Goal: Task Accomplishment & Management: Complete application form

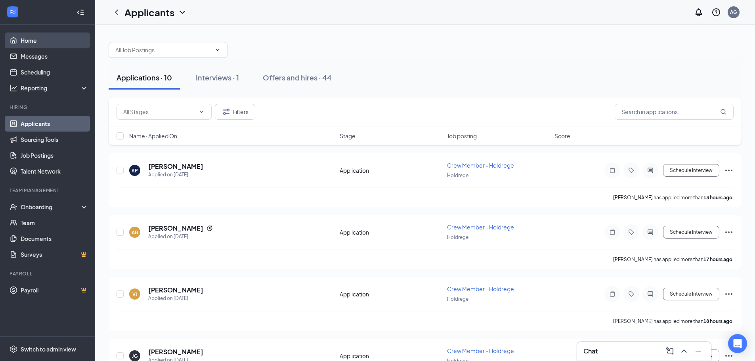
click at [49, 44] on link "Home" at bounding box center [55, 40] width 68 height 16
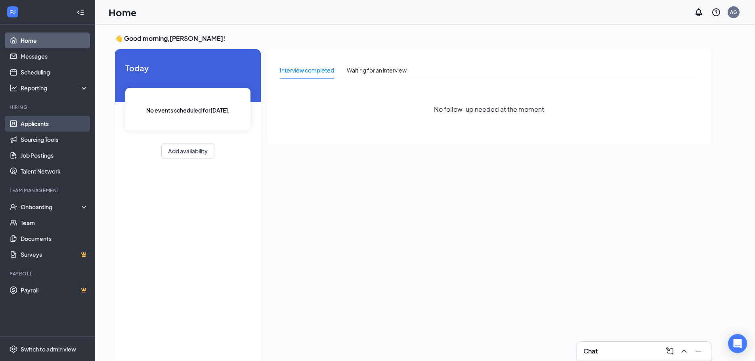
click at [55, 122] on link "Applicants" at bounding box center [55, 124] width 68 height 16
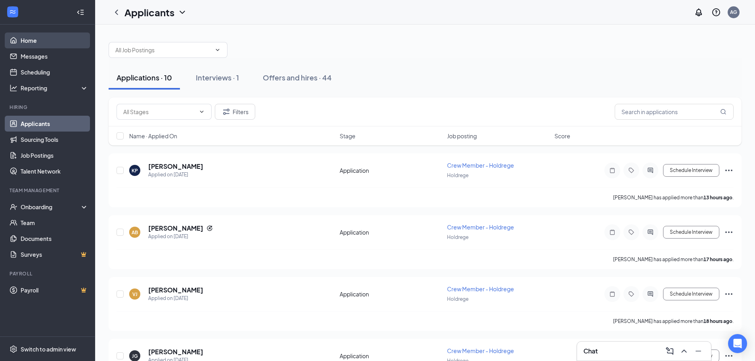
click at [50, 42] on link "Home" at bounding box center [55, 40] width 68 height 16
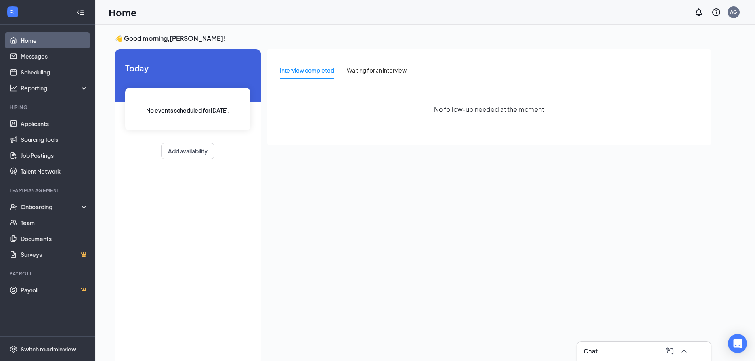
click at [62, 34] on link "Home" at bounding box center [55, 40] width 68 height 16
click at [68, 118] on link "Applicants" at bounding box center [55, 124] width 68 height 16
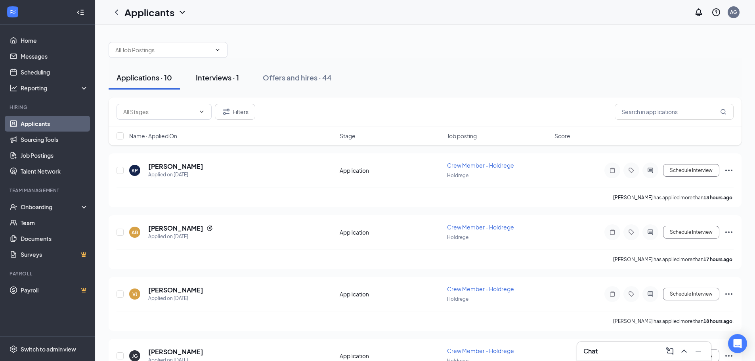
click at [237, 82] on div "Interviews · 1" at bounding box center [217, 77] width 43 height 10
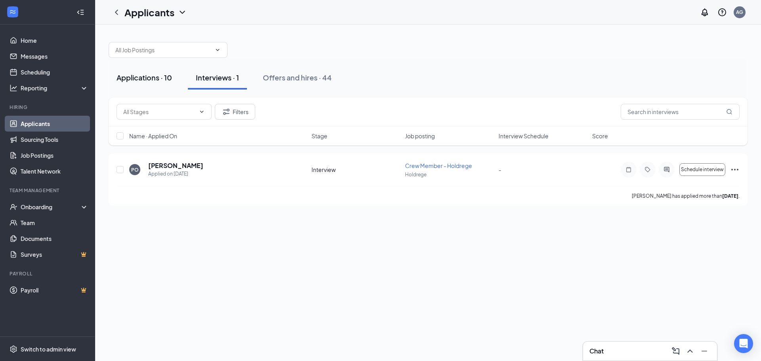
click at [151, 81] on div "Applications · 10" at bounding box center [143, 77] width 55 height 10
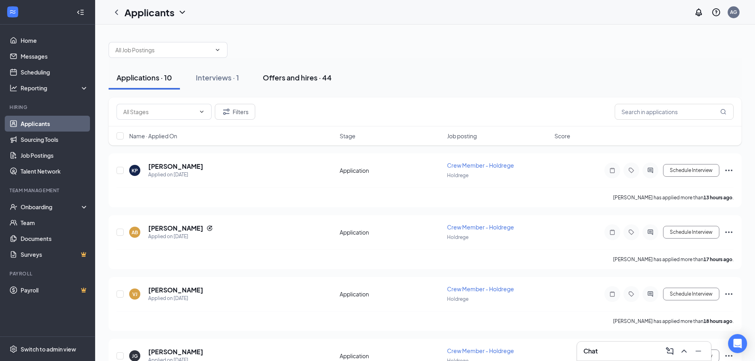
click at [311, 81] on div "Offers and hires · 44" at bounding box center [297, 77] width 69 height 10
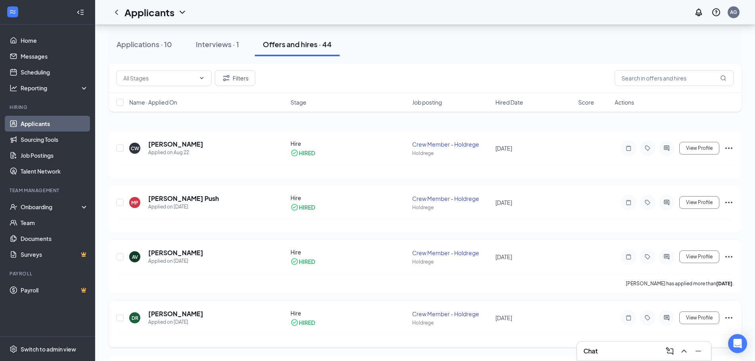
scroll to position [40, 0]
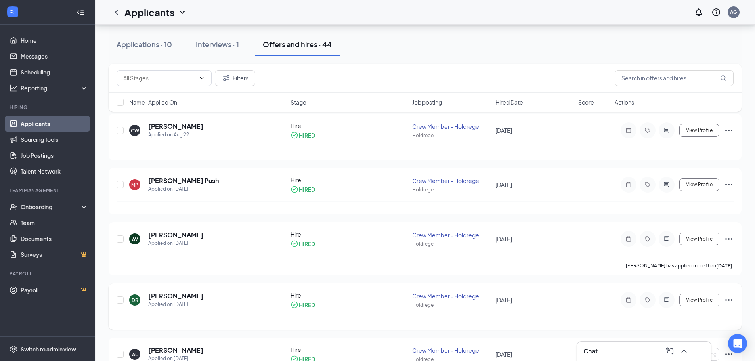
click at [727, 297] on icon "Ellipses" at bounding box center [729, 300] width 10 height 10
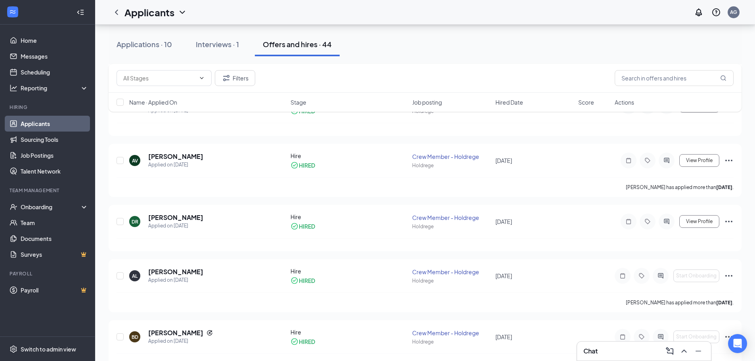
scroll to position [119, 0]
click at [729, 217] on icon "Ellipses" at bounding box center [729, 221] width 10 height 10
click at [602, 243] on div at bounding box center [424, 243] width 617 height 13
click at [730, 220] on icon "Ellipses" at bounding box center [729, 221] width 10 height 10
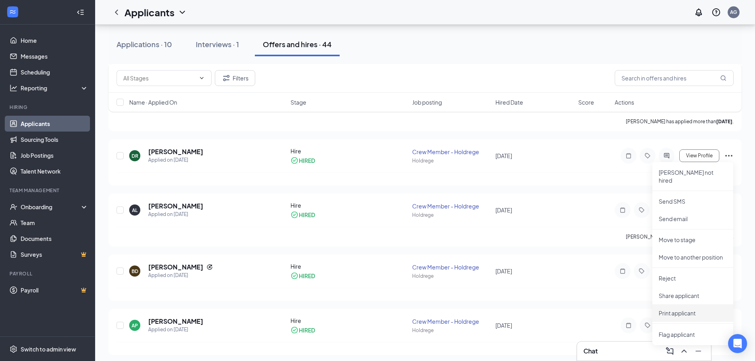
scroll to position [198, 0]
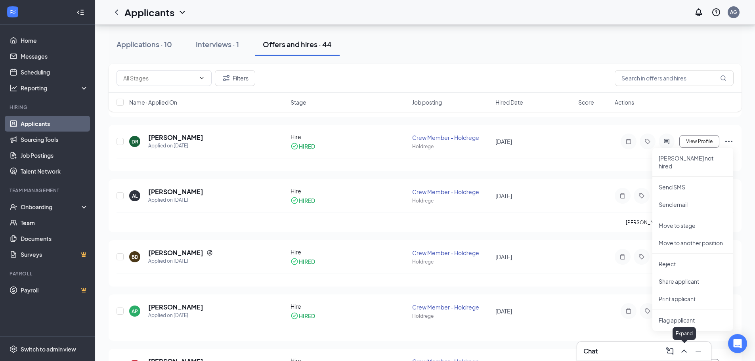
click at [686, 349] on icon "ChevronUp" at bounding box center [684, 351] width 10 height 10
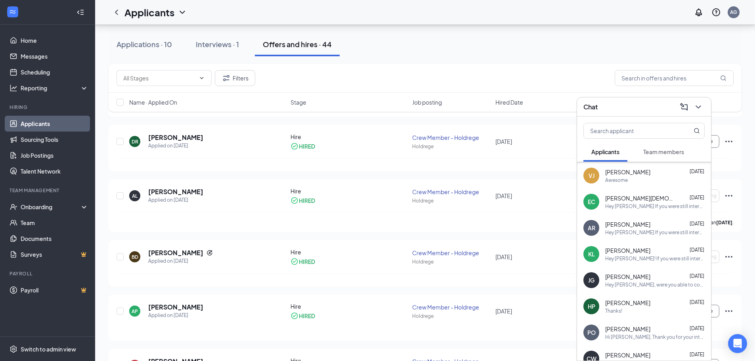
scroll to position [40, 0]
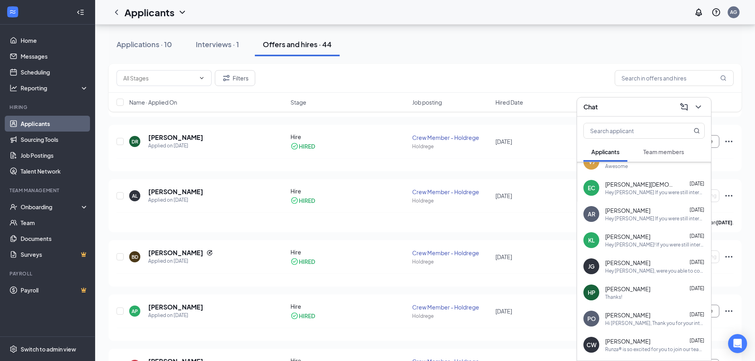
click at [665, 155] on div "Team members" at bounding box center [663, 152] width 41 height 8
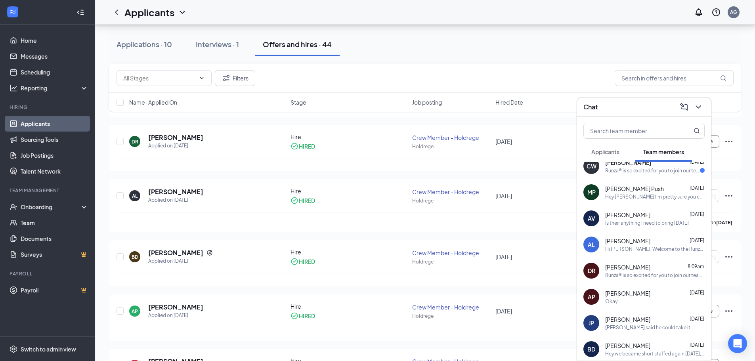
scroll to position [0, 0]
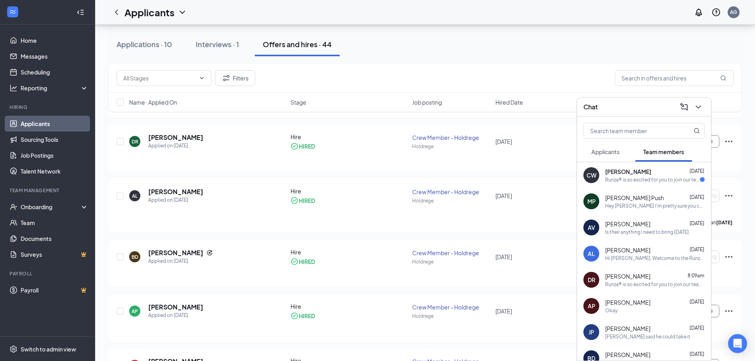
click at [664, 282] on div "Runza® is so excited for you to join our team! Do you know anyone else who migh…" at bounding box center [654, 284] width 99 height 7
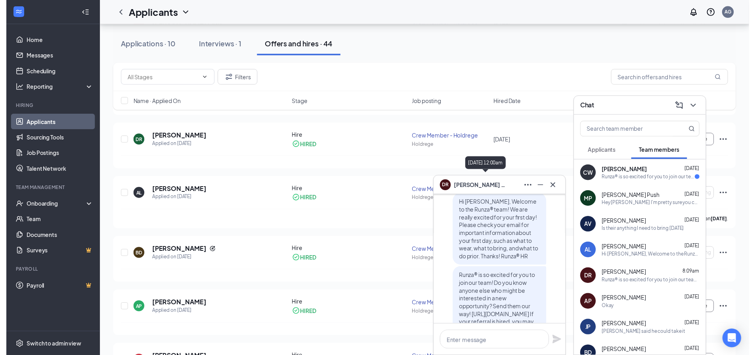
scroll to position [-40, 0]
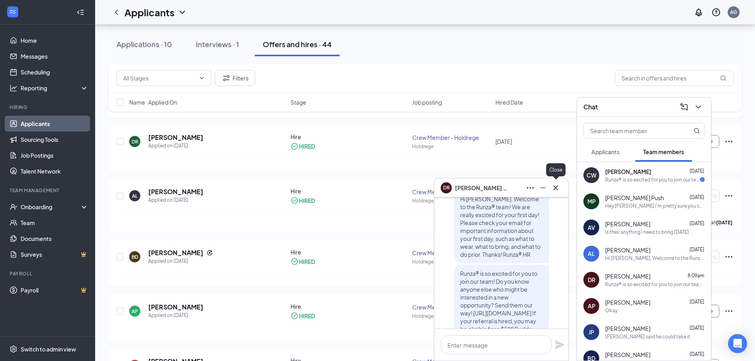
click at [553, 189] on icon "Cross" at bounding box center [556, 188] width 10 height 10
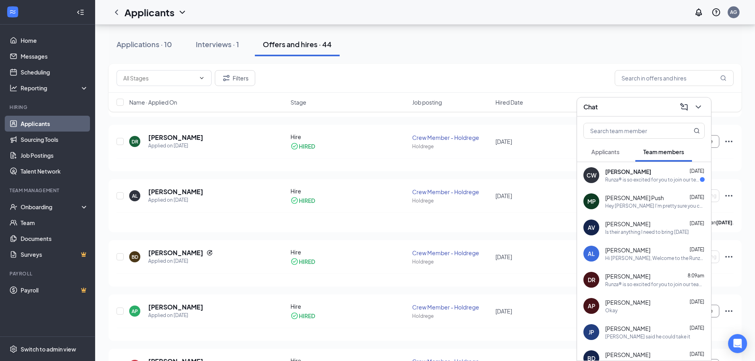
click at [694, 107] on icon "ChevronDown" at bounding box center [698, 107] width 10 height 10
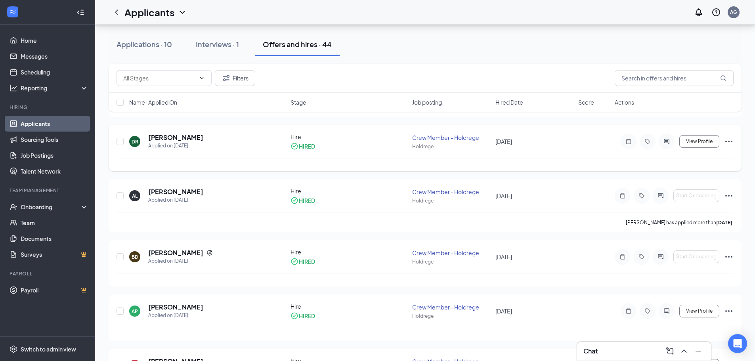
click at [726, 141] on icon "Ellipses" at bounding box center [728, 142] width 7 height 2
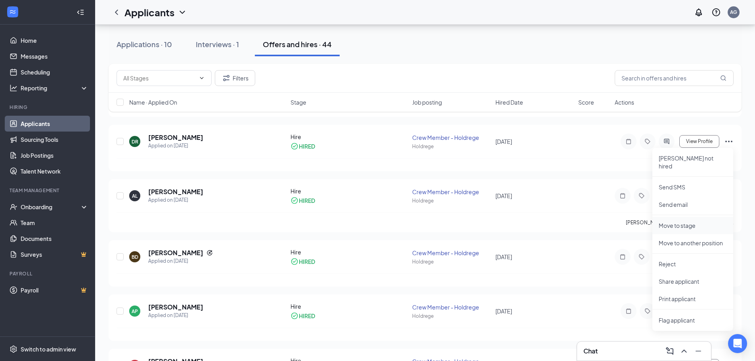
click at [678, 221] on p "Move to stage" at bounding box center [692, 225] width 68 height 8
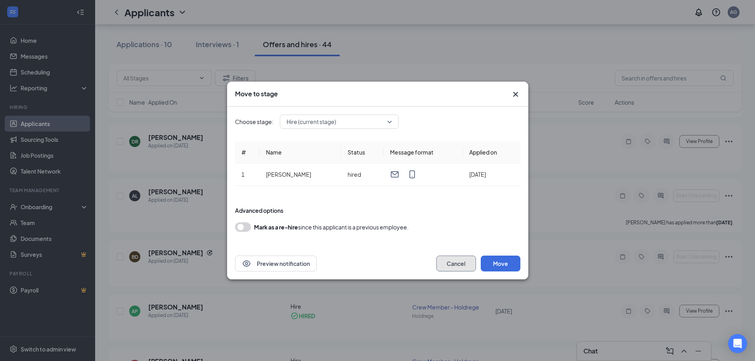
click at [455, 267] on button "Cancel" at bounding box center [456, 264] width 40 height 16
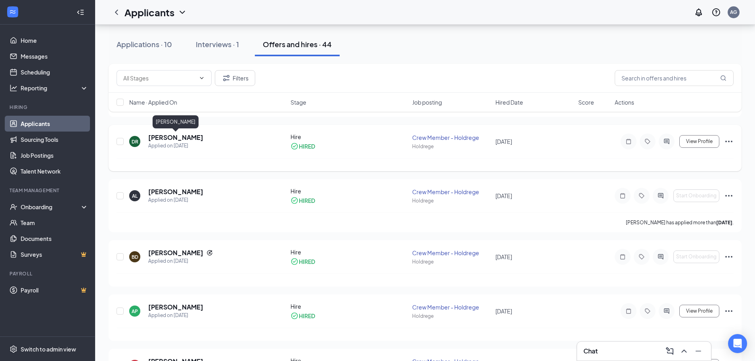
click at [179, 138] on h5 "[PERSON_NAME]" at bounding box center [175, 137] width 55 height 9
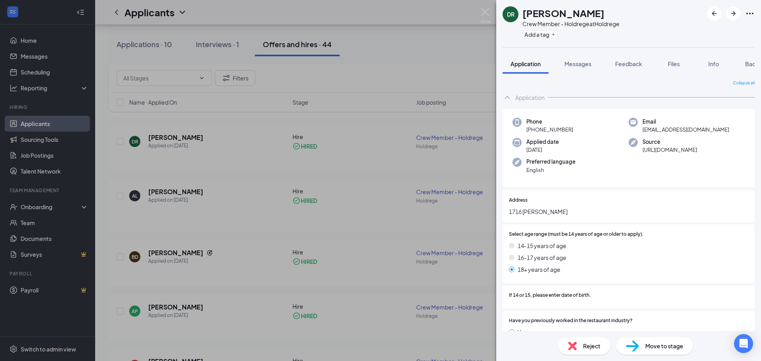
click at [643, 346] on div "Move to stage" at bounding box center [654, 345] width 76 height 17
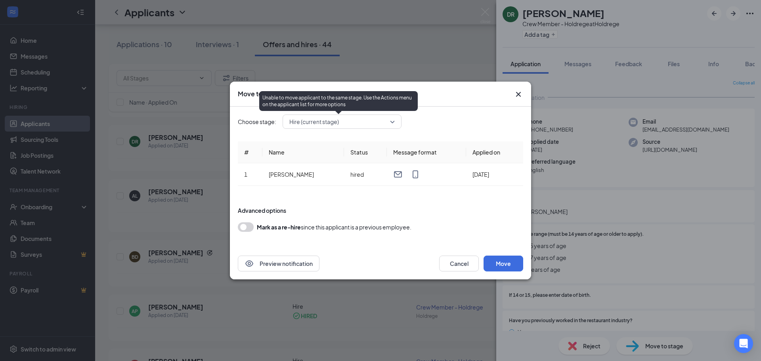
click at [357, 120] on span "Hire (current stage)" at bounding box center [338, 122] width 98 height 12
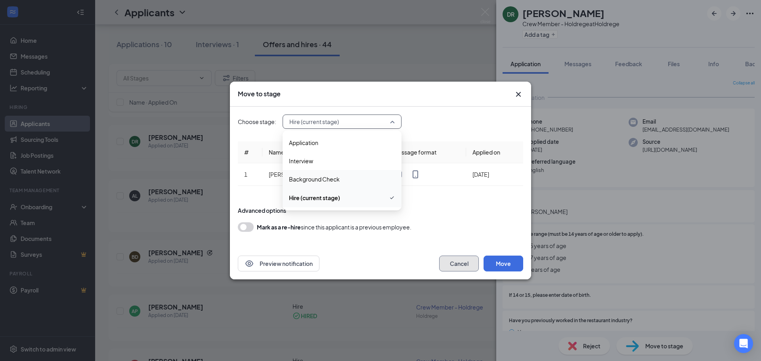
drag, startPoint x: 463, startPoint y: 269, endPoint x: 459, endPoint y: 267, distance: 4.6
click at [463, 269] on button "Cancel" at bounding box center [459, 264] width 40 height 16
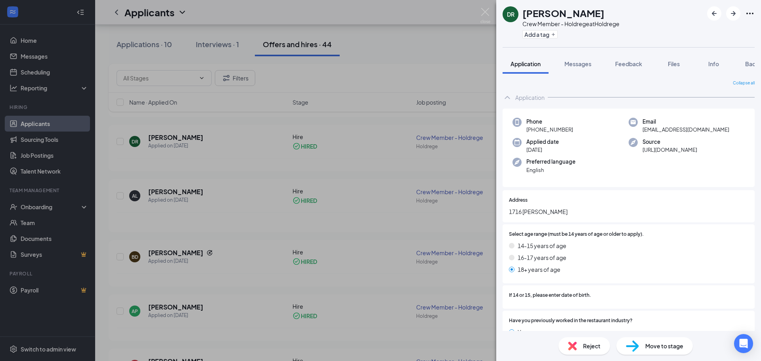
drag, startPoint x: 483, startPoint y: 14, endPoint x: 627, endPoint y: 51, distance: 148.5
click at [482, 14] on img at bounding box center [485, 15] width 10 height 15
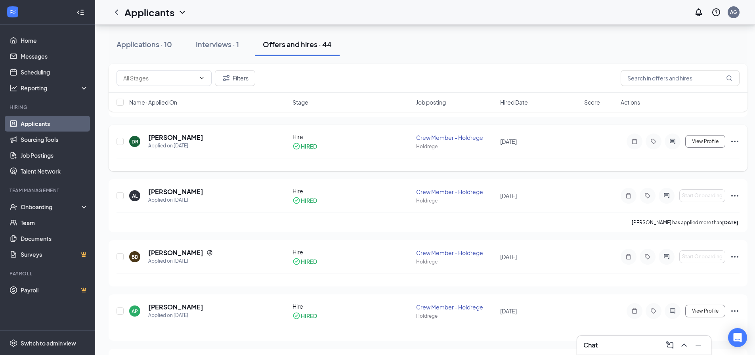
click at [734, 141] on icon "Ellipses" at bounding box center [734, 142] width 7 height 2
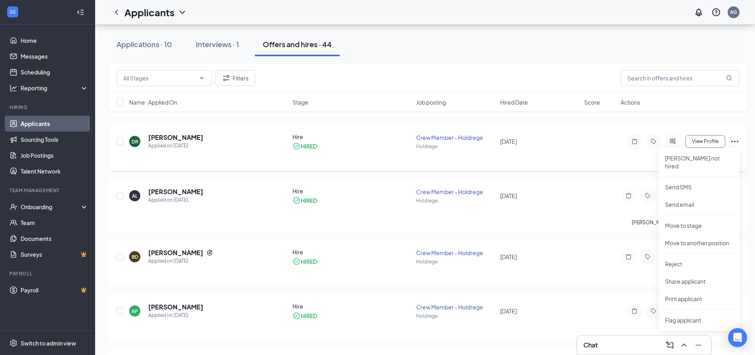
click at [646, 158] on div at bounding box center [427, 164] width 623 height 13
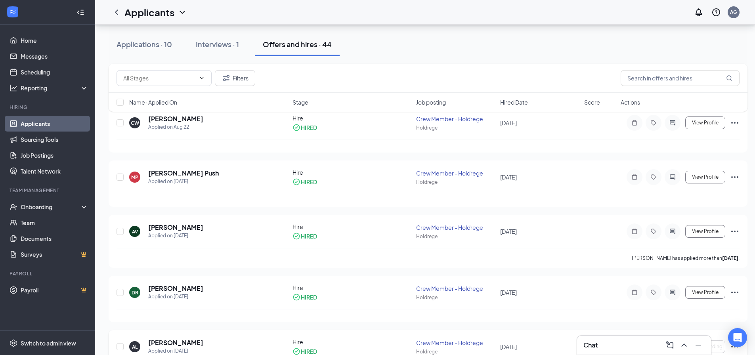
scroll to position [40, 0]
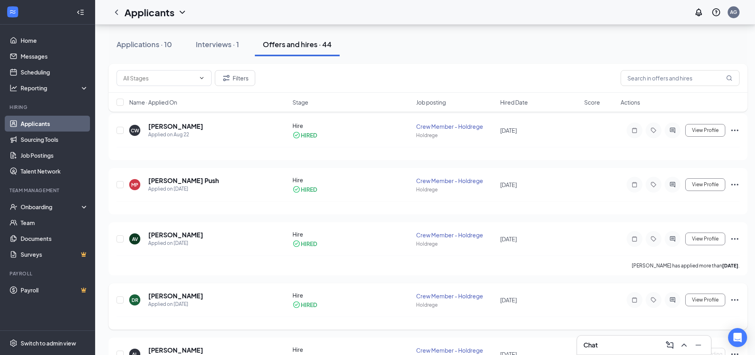
click at [731, 300] on icon "Ellipses" at bounding box center [734, 300] width 7 height 2
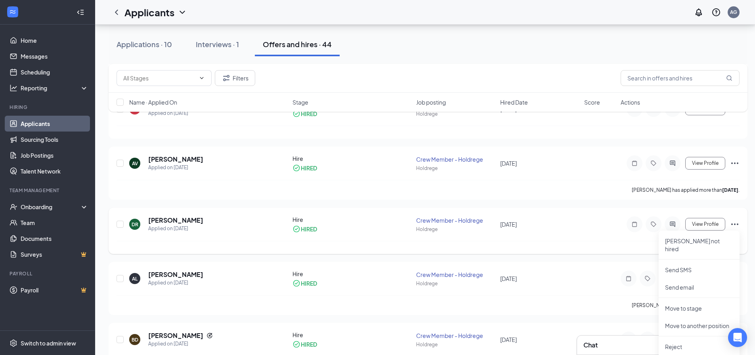
scroll to position [119, 0]
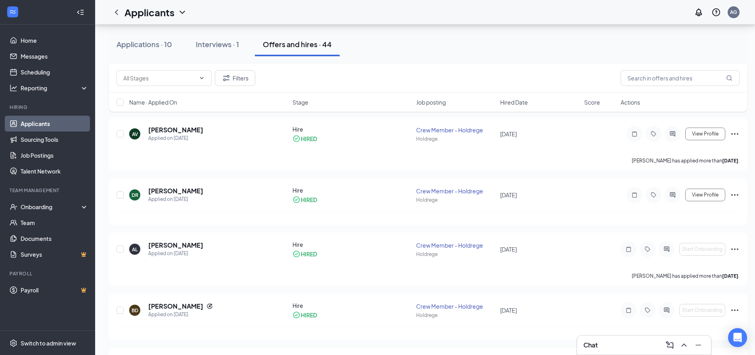
scroll to position [158, 0]
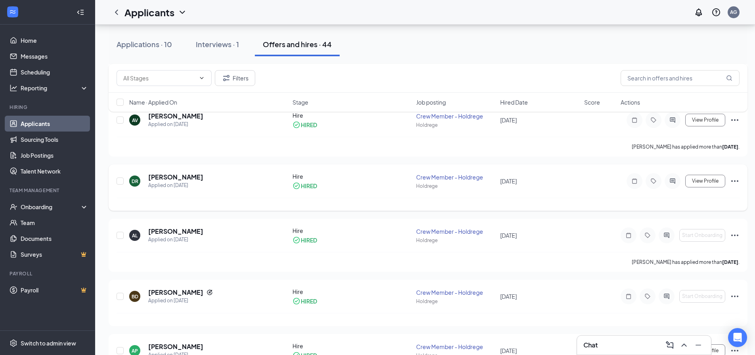
click at [738, 181] on icon "Ellipses" at bounding box center [735, 181] width 10 height 10
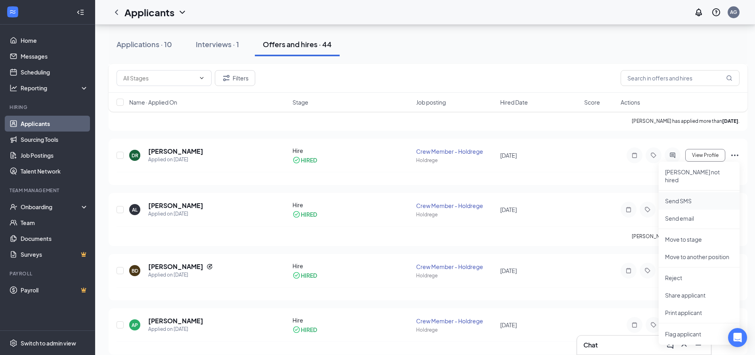
scroll to position [198, 0]
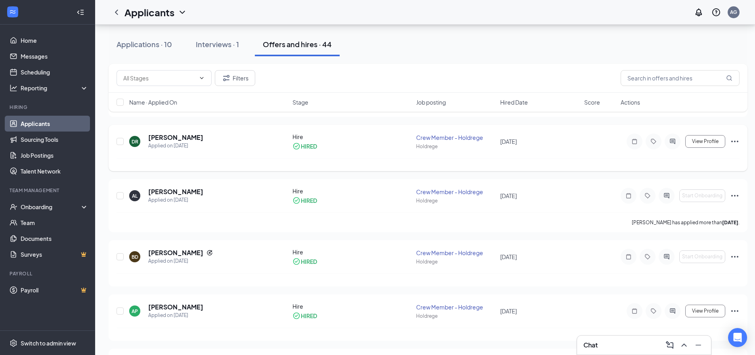
click at [736, 139] on icon "Ellipses" at bounding box center [735, 142] width 10 height 10
click at [133, 42] on div "Applications · 10" at bounding box center [143, 44] width 55 height 10
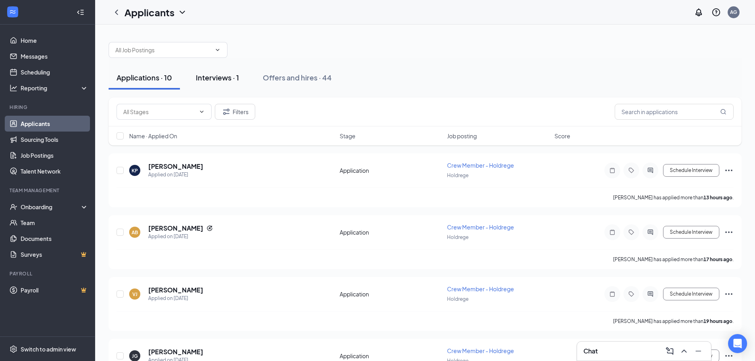
click at [219, 75] on div "Interviews · 1" at bounding box center [217, 77] width 43 height 10
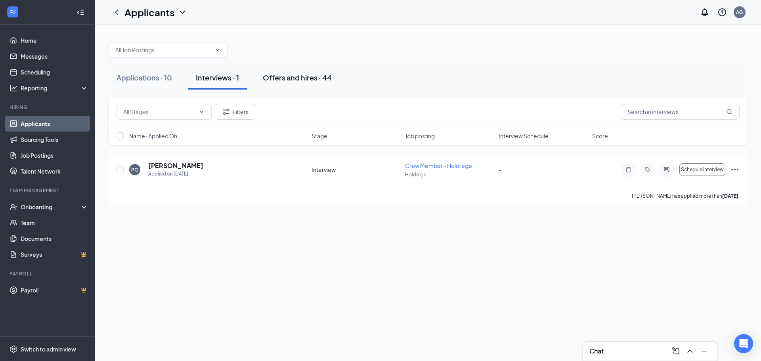
click at [316, 74] on div "Offers and hires · 44" at bounding box center [297, 77] width 69 height 10
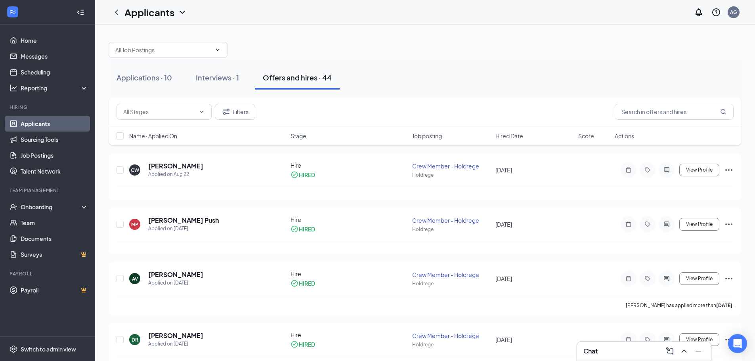
click at [747, 270] on div "Applications · 10 Interviews · 1 Offers and hires · 44 Filters Name · Applied O…" at bounding box center [425, 368] width 660 height 686
click at [82, 205] on div "Onboarding" at bounding box center [47, 207] width 95 height 16
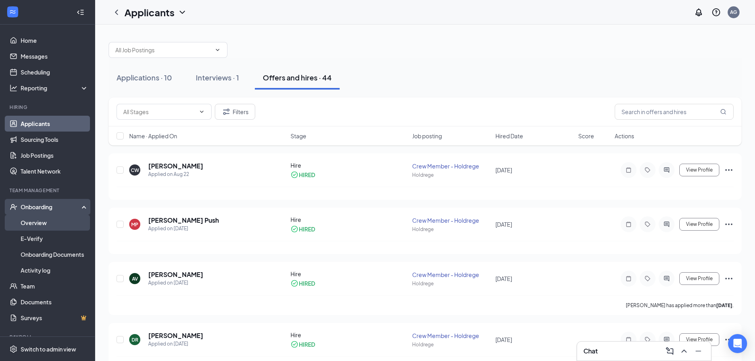
click at [52, 222] on link "Overview" at bounding box center [55, 223] width 68 height 16
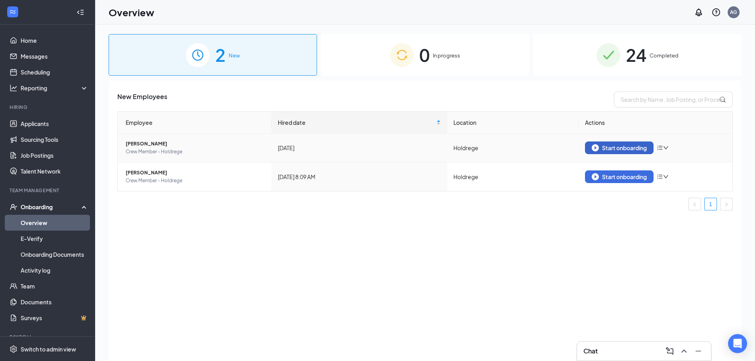
click at [620, 149] on div "Start onboarding" at bounding box center [618, 147] width 55 height 7
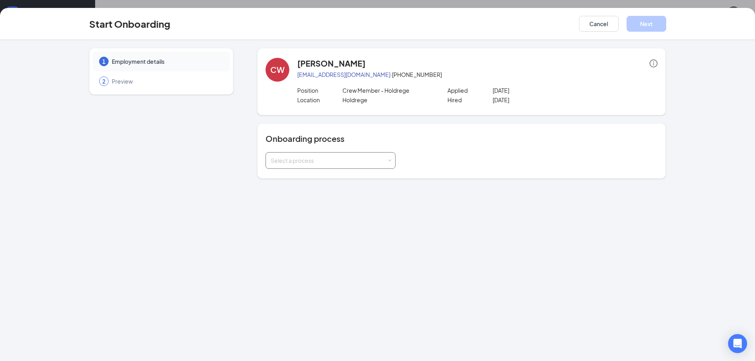
click at [378, 164] on div "Select a process" at bounding box center [329, 160] width 116 height 8
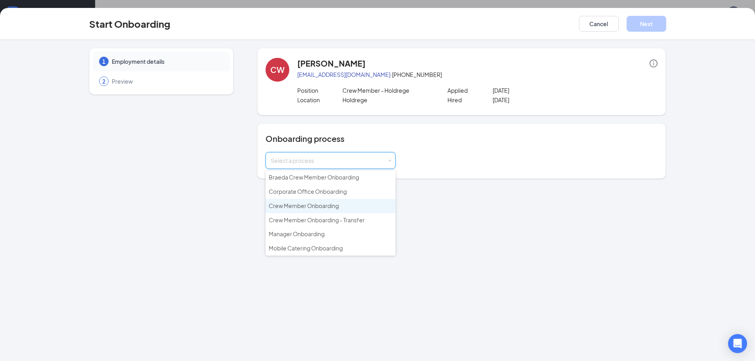
click at [338, 208] on span "Crew Member Onboarding" at bounding box center [304, 205] width 70 height 7
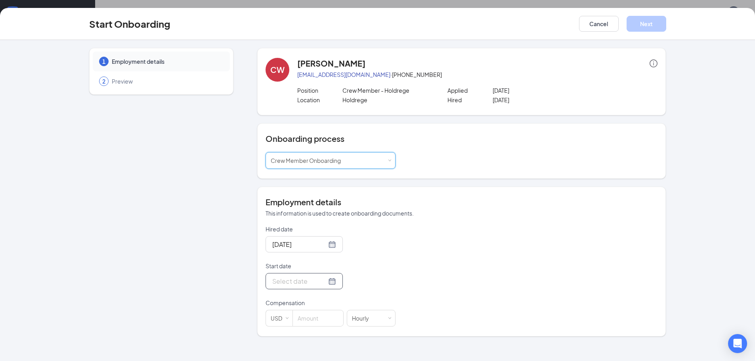
click at [327, 281] on div at bounding box center [304, 281] width 64 height 10
click at [440, 278] on div "Hired date [DATE] Start date [DATE] Su Mo Tu We Th Fr Sa 27 28 29 30 31 1 2 3 4…" at bounding box center [461, 275] width 392 height 101
click at [326, 282] on div at bounding box center [304, 281] width 64 height 10
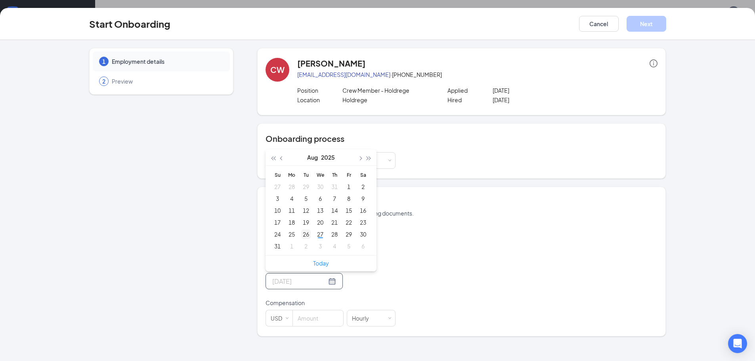
type input "[DATE]"
click at [307, 234] on div "26" at bounding box center [306, 234] width 10 height 10
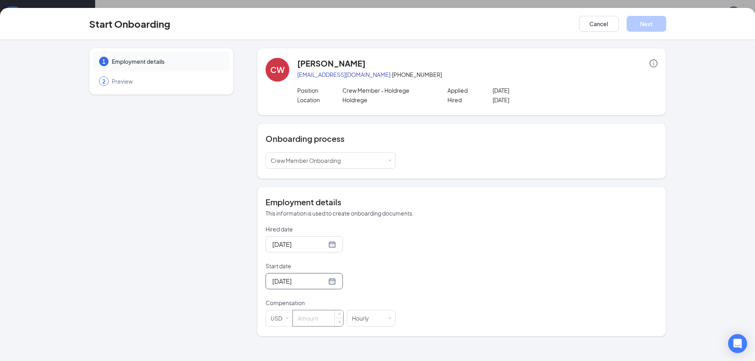
click at [318, 322] on input at bounding box center [318, 318] width 50 height 16
type input "13.5"
click at [564, 215] on p "This information is used to create onboarding documents." at bounding box center [461, 213] width 392 height 8
click at [654, 28] on button "Next" at bounding box center [646, 24] width 40 height 16
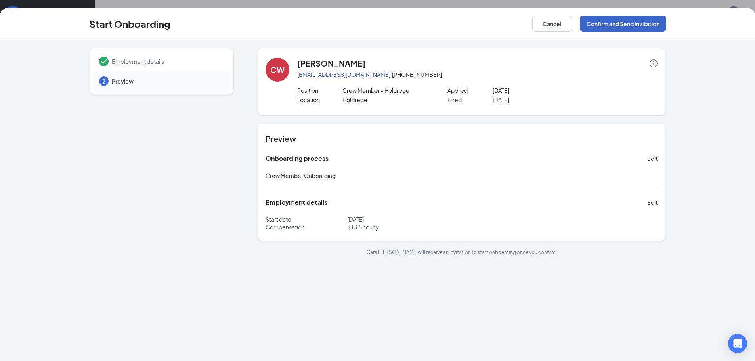
click at [654, 27] on button "Confirm and Send Invitation" at bounding box center [623, 24] width 86 height 16
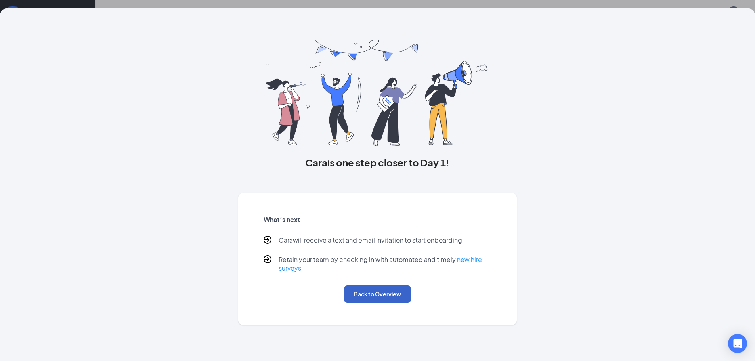
click at [383, 294] on button "Back to Overview" at bounding box center [377, 293] width 67 height 17
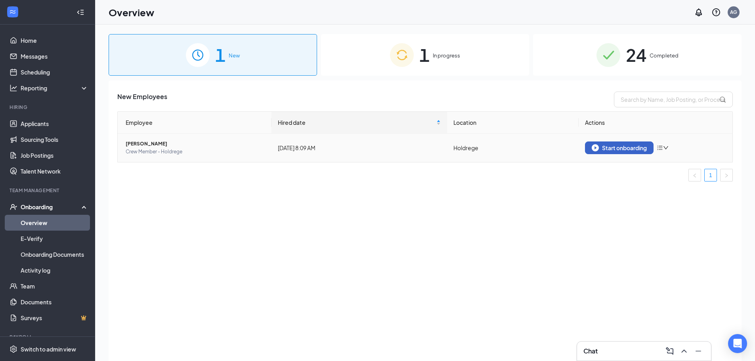
click at [625, 149] on div "Start onboarding" at bounding box center [618, 147] width 55 height 7
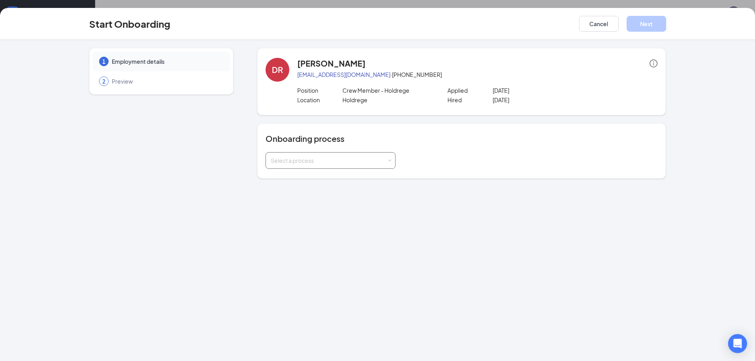
click at [363, 162] on div "Select a process" at bounding box center [329, 160] width 116 height 8
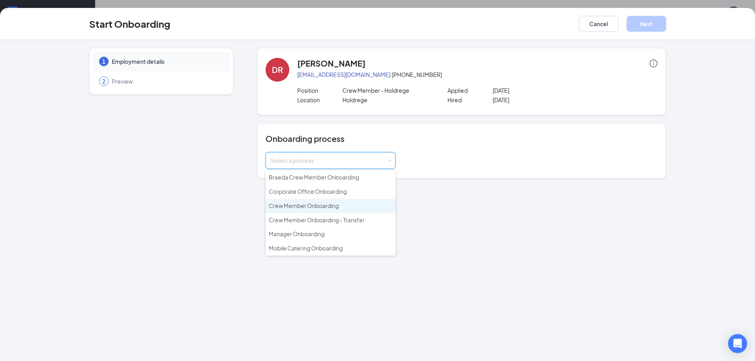
click at [334, 210] on li "Crew Member Onboarding" at bounding box center [330, 206] width 130 height 14
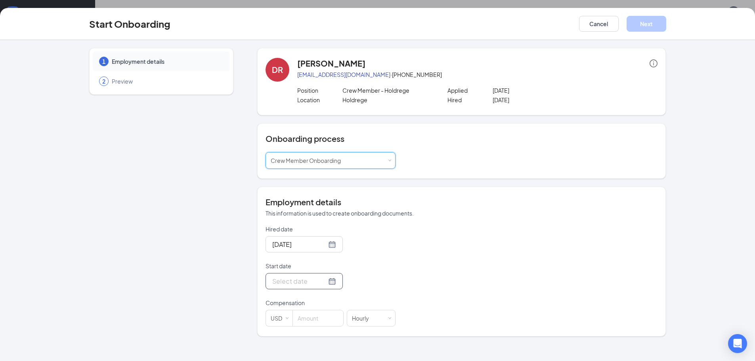
click at [319, 275] on div at bounding box center [303, 281] width 77 height 16
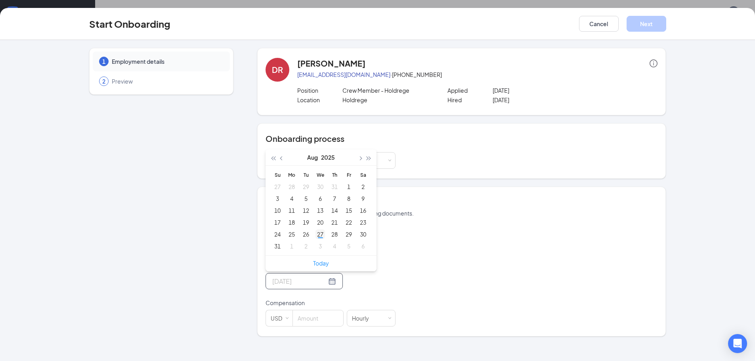
type input "[DATE]"
click at [322, 236] on div "27" at bounding box center [320, 234] width 10 height 10
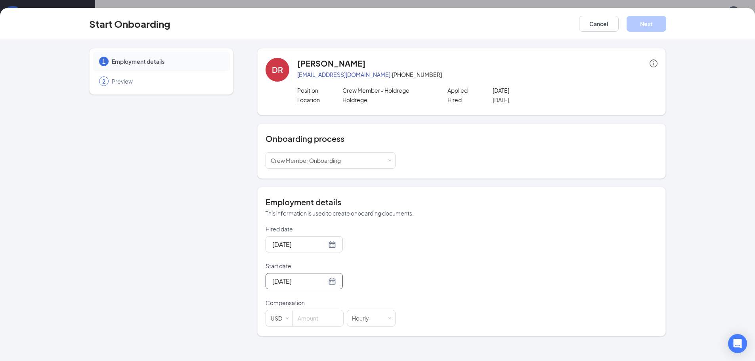
click at [442, 290] on div "Hired date [DATE] Start date [DATE] [DATE] Su Mo Tu We Th Fr Sa 27 28 29 30 31 …" at bounding box center [461, 275] width 392 height 101
click at [333, 320] on input at bounding box center [318, 318] width 50 height 16
type input "13.5"
click at [647, 24] on button "Next" at bounding box center [646, 24] width 40 height 16
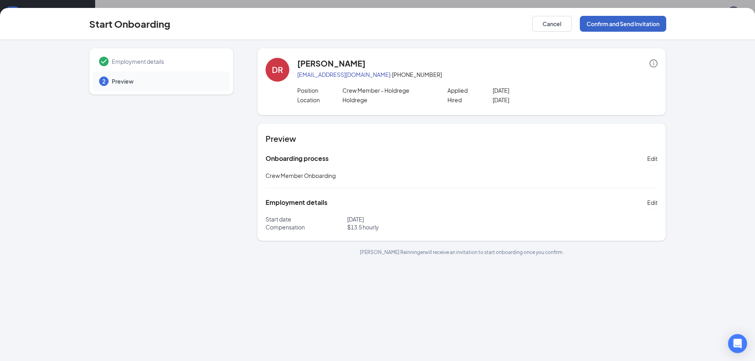
click at [638, 24] on button "Confirm and Send Invitation" at bounding box center [623, 24] width 86 height 16
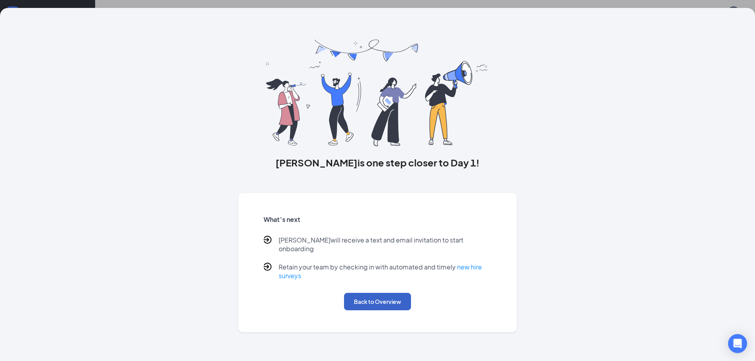
click at [374, 293] on button "Back to Overview" at bounding box center [377, 301] width 67 height 17
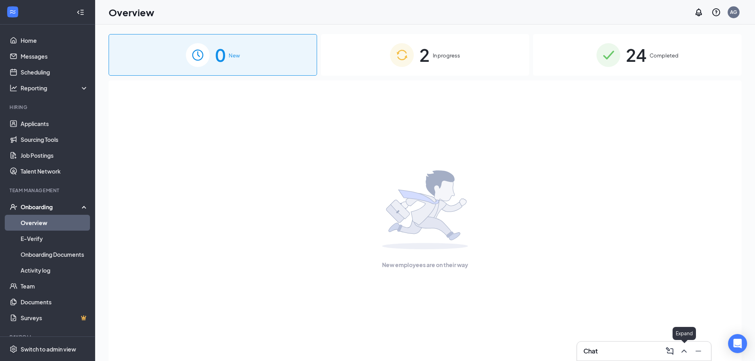
click at [681, 351] on icon "ChevronUp" at bounding box center [684, 351] width 10 height 10
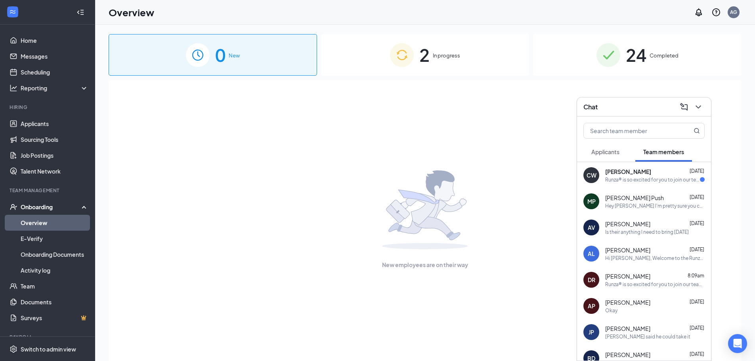
click at [632, 275] on span "[PERSON_NAME]" at bounding box center [627, 276] width 45 height 8
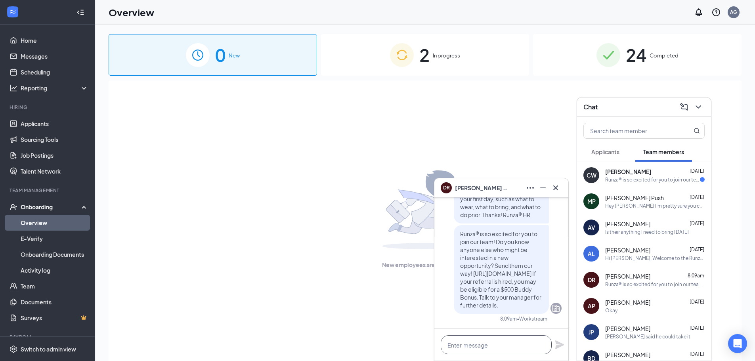
click at [509, 341] on textarea at bounding box center [495, 344] width 111 height 19
click at [555, 188] on icon "Cross" at bounding box center [555, 187] width 5 height 5
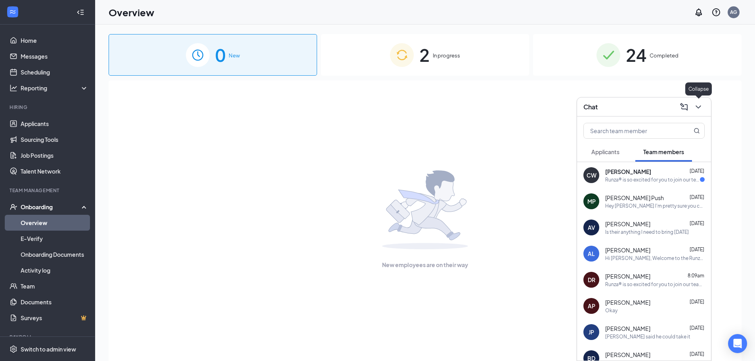
click at [701, 105] on icon "ChevronDown" at bounding box center [698, 107] width 10 height 10
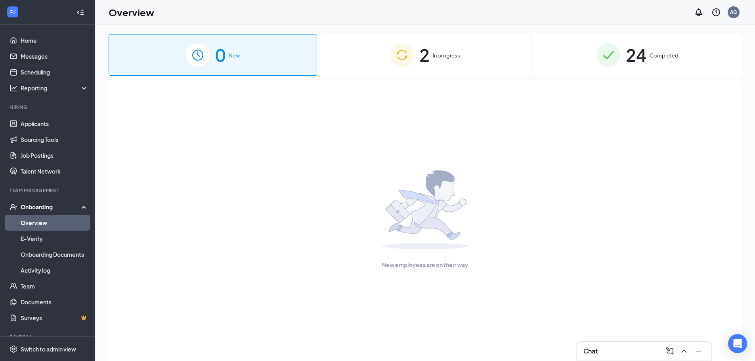
click at [38, 209] on div "Onboarding" at bounding box center [51, 207] width 61 height 8
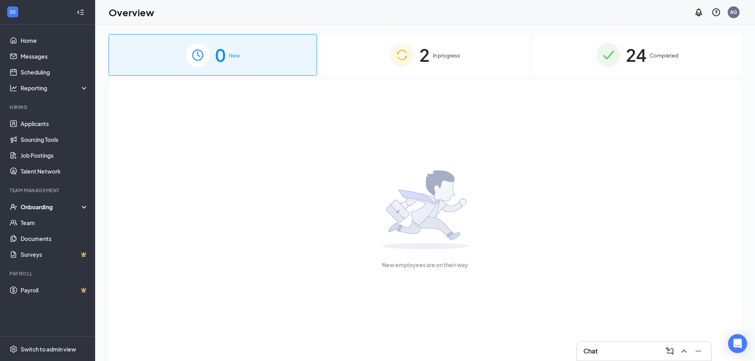
click at [37, 207] on div "Onboarding" at bounding box center [51, 207] width 61 height 8
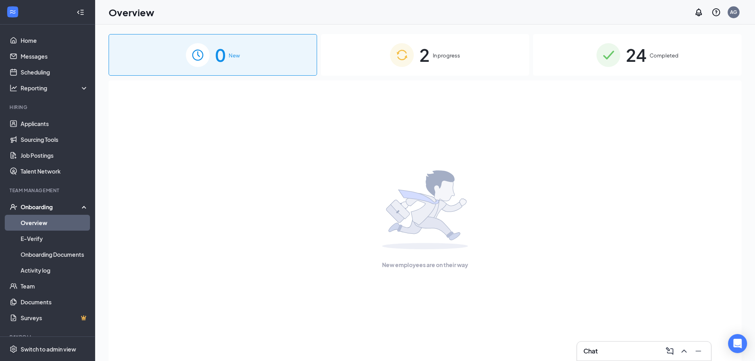
click at [42, 226] on link "Overview" at bounding box center [55, 223] width 68 height 16
click at [40, 235] on link "E-Verify" at bounding box center [55, 239] width 68 height 16
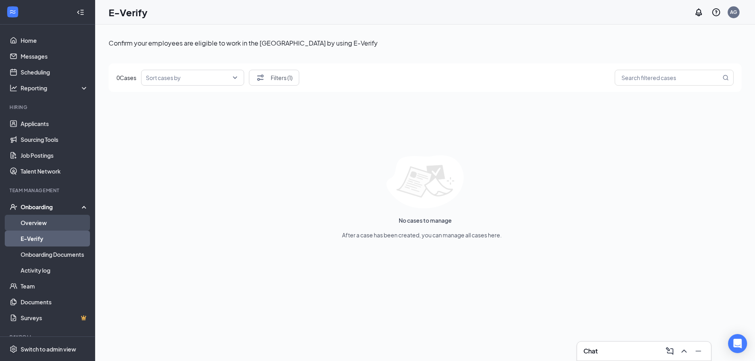
click at [37, 226] on link "Overview" at bounding box center [55, 223] width 68 height 16
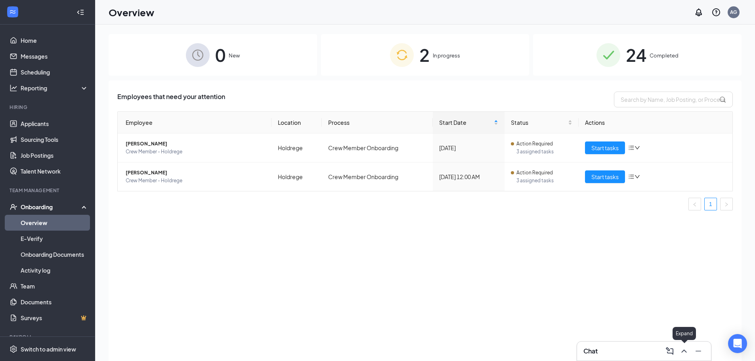
click at [685, 349] on icon "ChevronUp" at bounding box center [684, 351] width 10 height 10
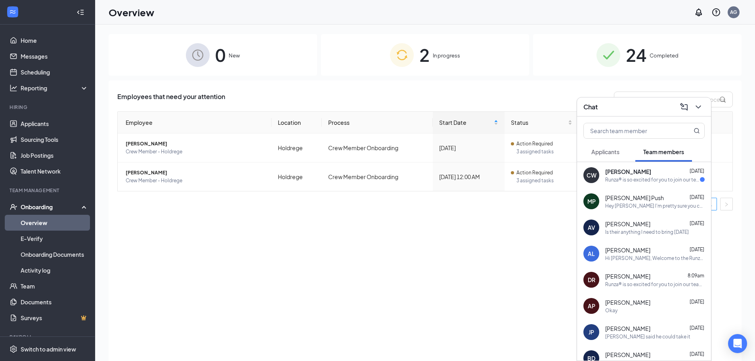
click at [660, 206] on div "Hey [PERSON_NAME] I'm pretty sure you can ignore the background check thing. I …" at bounding box center [654, 205] width 99 height 7
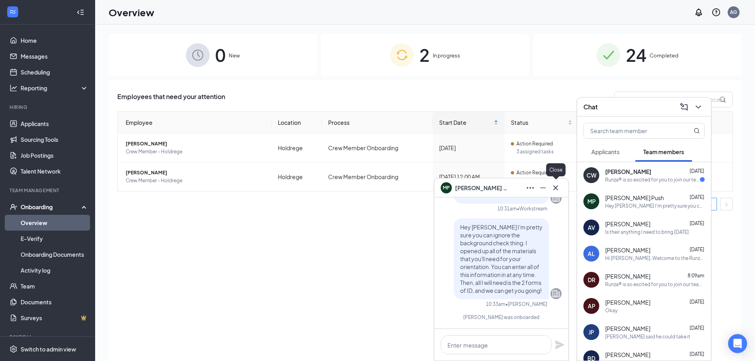
click at [556, 185] on icon "Cross" at bounding box center [556, 188] width 10 height 10
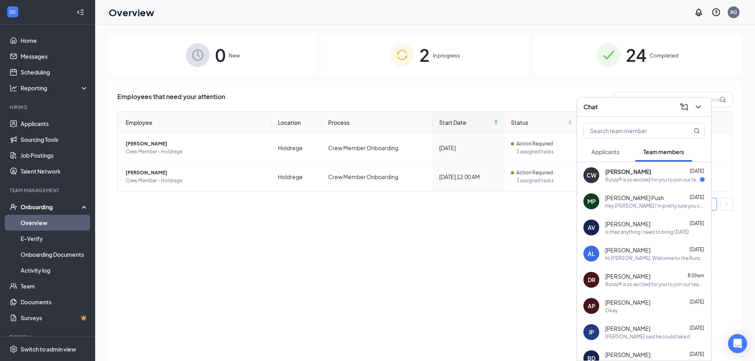
click at [603, 153] on span "Applicants" at bounding box center [605, 151] width 28 height 7
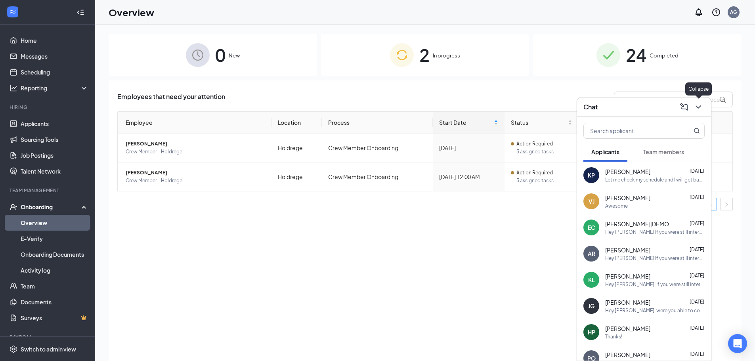
click at [704, 108] on button at bounding box center [698, 107] width 13 height 13
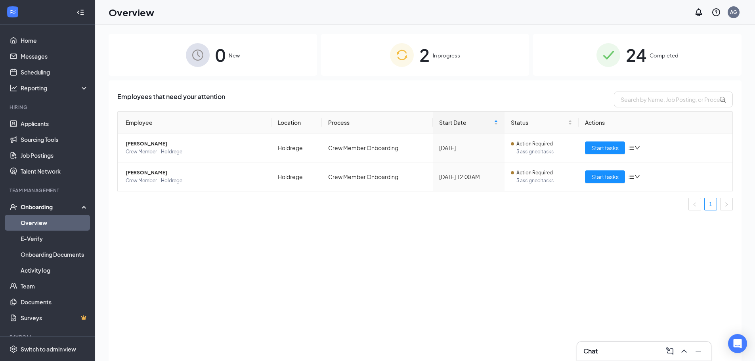
click at [540, 273] on div "Employees that need your attention Employee Location Process Start Date Status …" at bounding box center [425, 230] width 633 height 300
